Goal: Feedback & Contribution: Leave review/rating

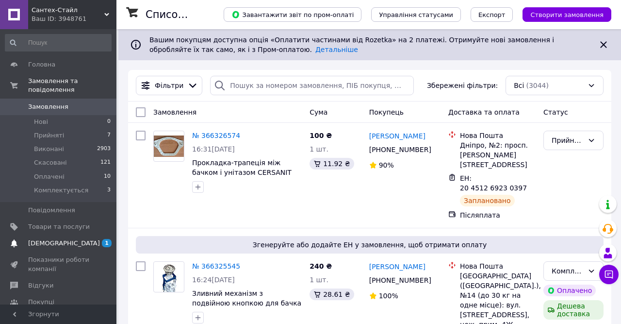
click at [69, 239] on span "[DEMOGRAPHIC_DATA]" at bounding box center [59, 243] width 62 height 9
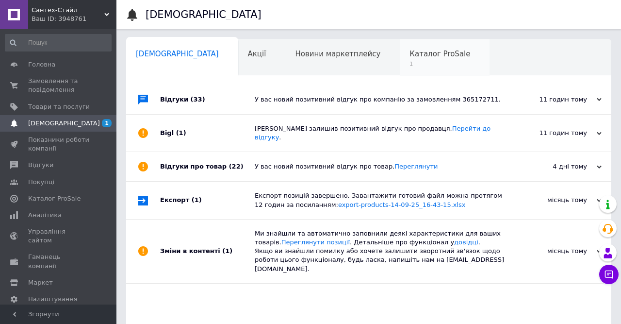
click at [400, 68] on div "Каталог ProSale 1" at bounding box center [445, 57] width 90 height 37
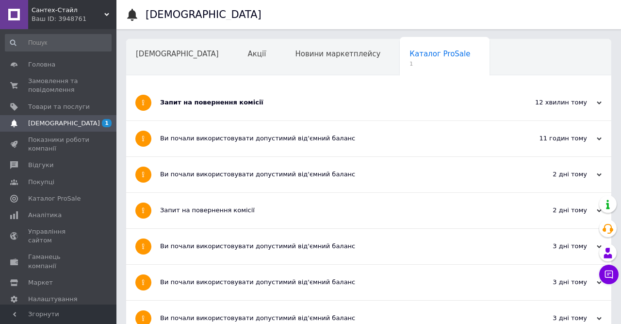
click at [345, 92] on div "Запит на повернення комісії" at bounding box center [332, 102] width 345 height 35
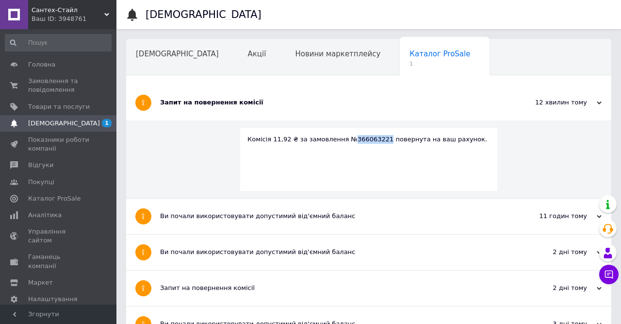
drag, startPoint x: 373, startPoint y: 138, endPoint x: 346, endPoint y: 137, distance: 27.2
click at [345, 138] on div "Комісія 11,92 ₴ за замовлення №366063221 повернута на ваш рахунок." at bounding box center [369, 139] width 243 height 9
copy div "366063221"
click at [75, 87] on span "Замовлення та повідомлення" at bounding box center [59, 85] width 62 height 17
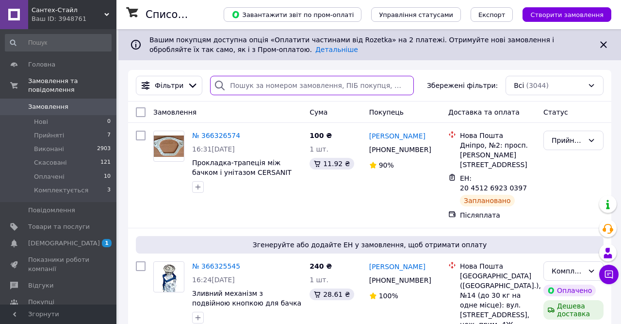
click at [279, 86] on input "search" at bounding box center [312, 85] width 204 height 19
paste input "366063221"
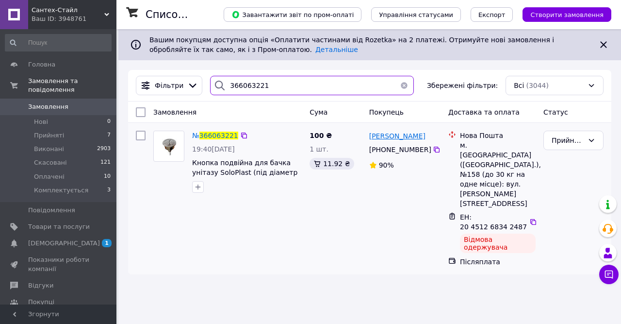
type input "366063221"
click at [421, 140] on span "[PERSON_NAME]" at bounding box center [397, 136] width 56 height 8
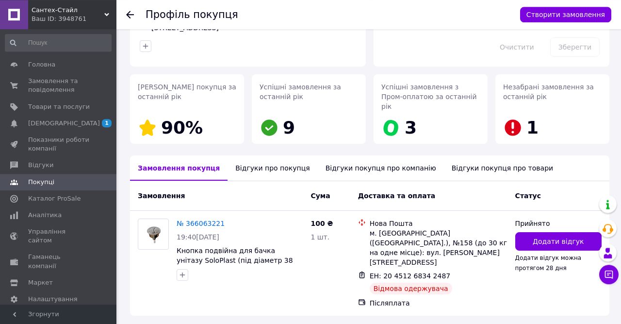
scroll to position [108, 0]
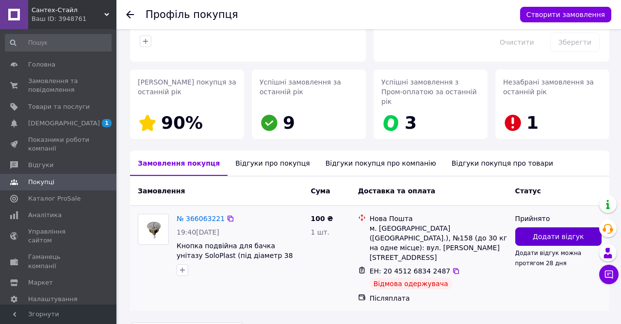
click at [569, 232] on span "Додати відгук" at bounding box center [558, 237] width 51 height 10
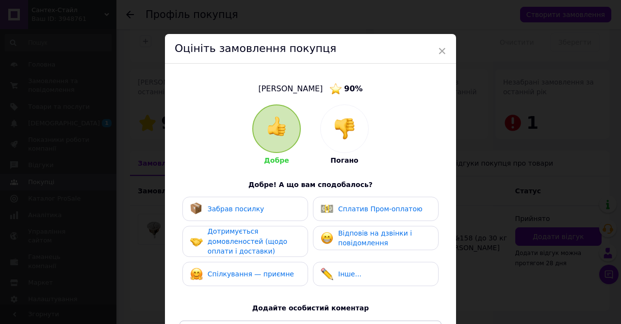
click at [346, 132] on img at bounding box center [344, 128] width 21 height 21
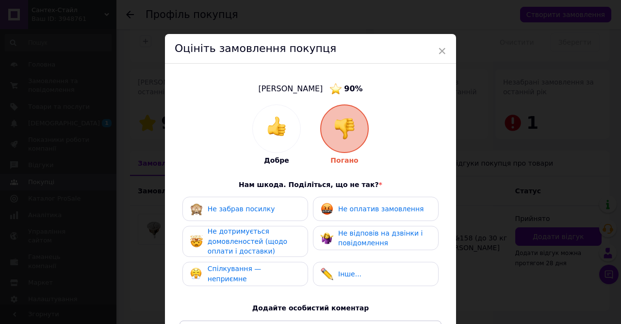
click at [298, 209] on div "Не забрав посилку" at bounding box center [245, 208] width 110 height 13
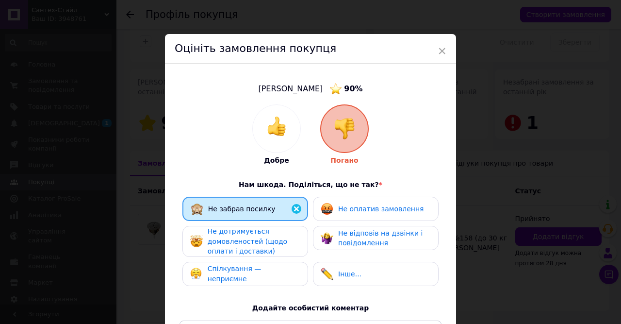
click at [262, 275] on span "Спілкування — неприємне" at bounding box center [235, 274] width 54 height 18
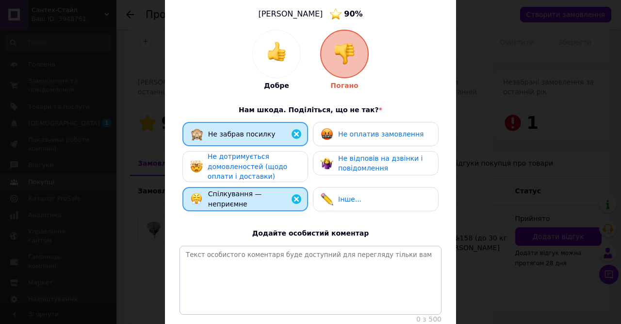
scroll to position [170, 0]
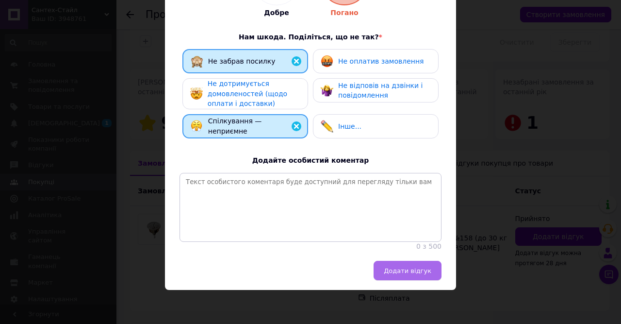
click at [401, 273] on span "Додати відгук" at bounding box center [408, 270] width 48 height 7
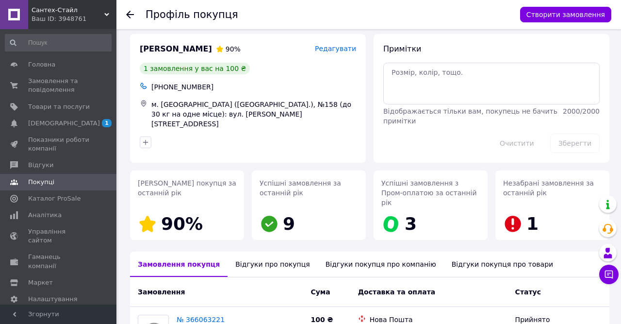
scroll to position [0, 0]
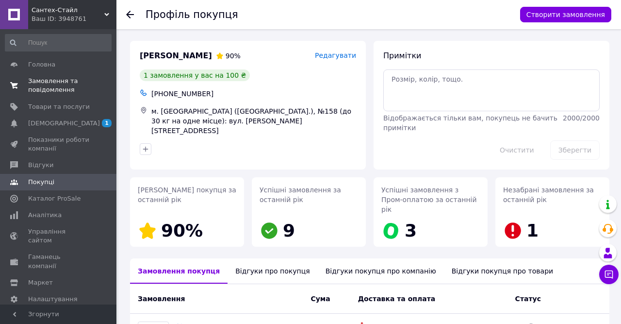
click at [58, 88] on span "Замовлення та повідомлення" at bounding box center [59, 85] width 62 height 17
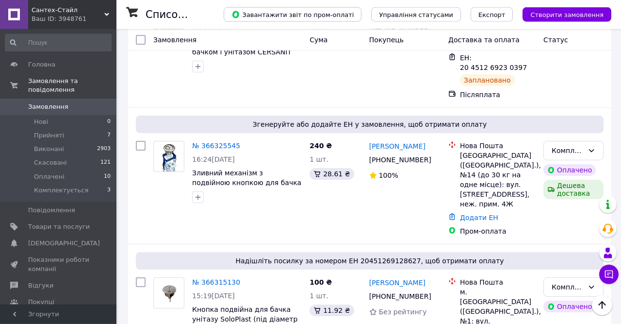
scroll to position [101, 0]
